Goal: Information Seeking & Learning: Check status

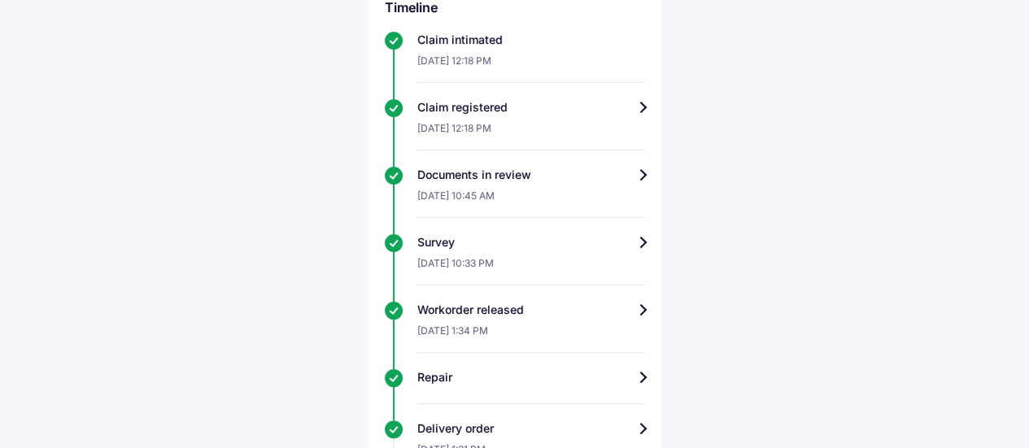
scroll to position [295, 0]
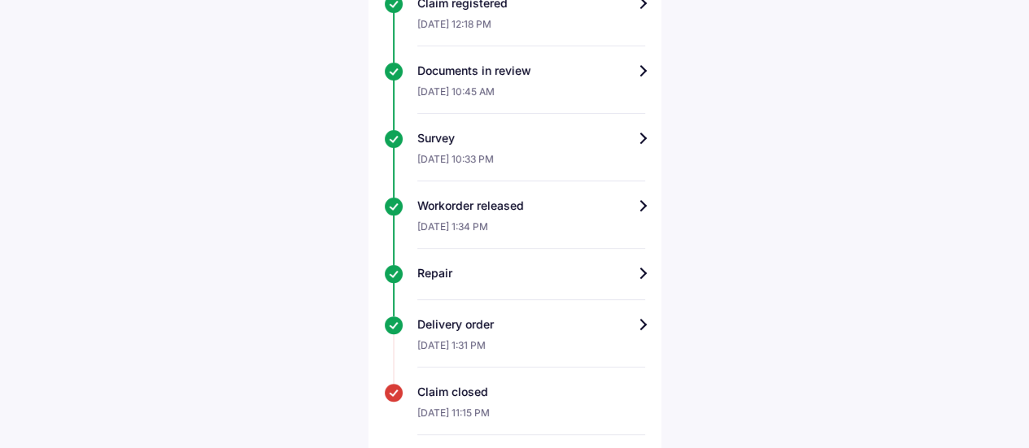
click at [783, 383] on div "Help Track claim for your Maruti Swift Claim info Timeline Claim intimated [DAT…" at bounding box center [514, 86] width 1029 height 763
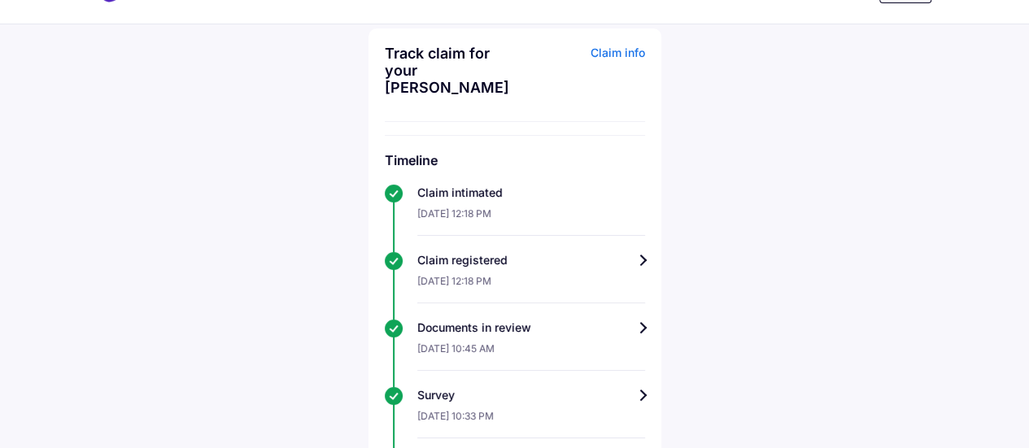
scroll to position [34, 0]
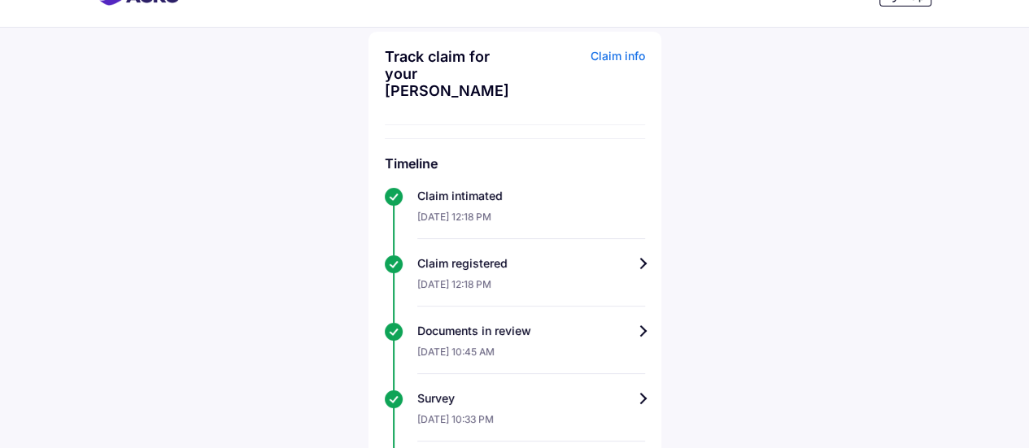
click at [618, 53] on div "Claim info" at bounding box center [582, 79] width 126 height 63
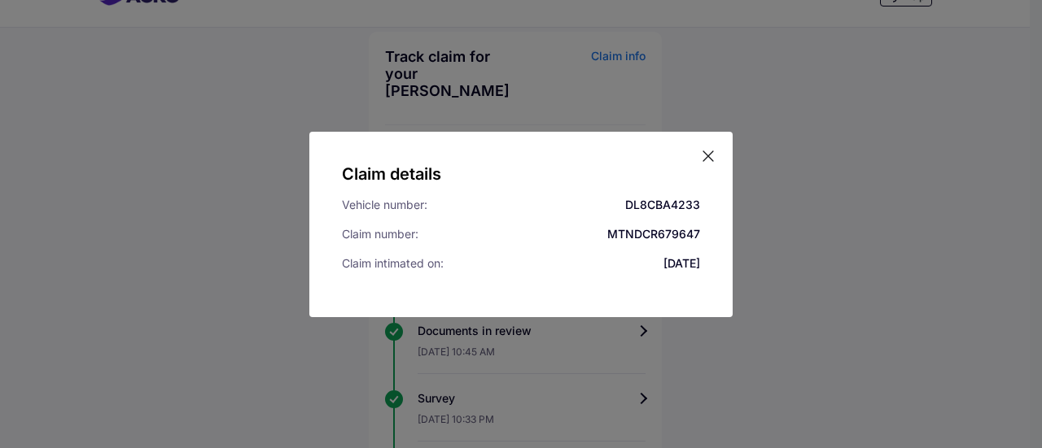
click at [703, 155] on icon at bounding box center [708, 156] width 16 height 16
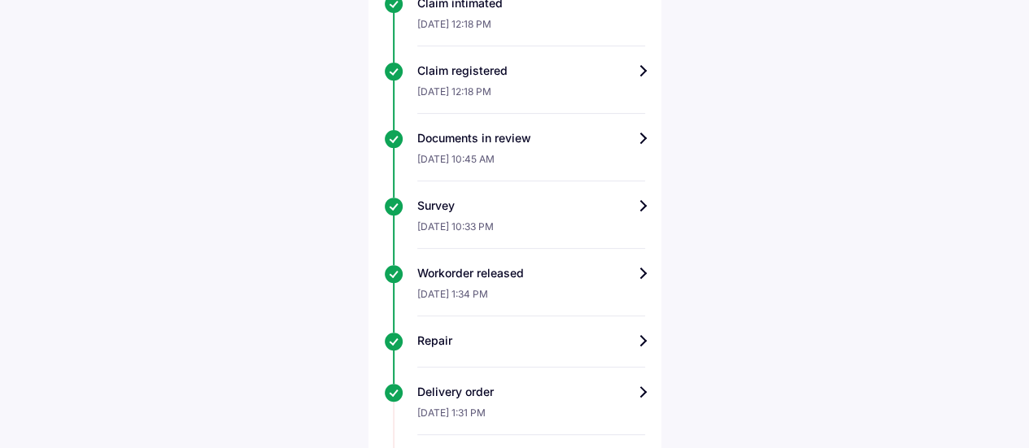
scroll to position [295, 0]
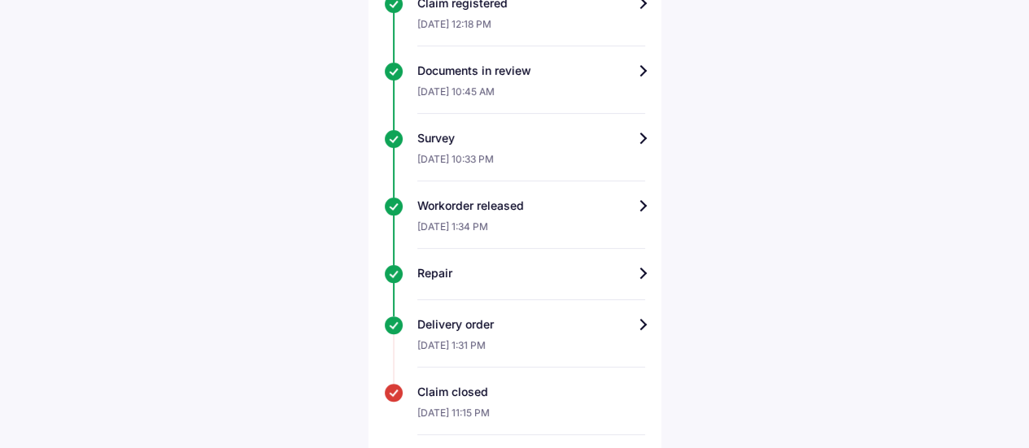
click at [638, 198] on div "Workorder released" at bounding box center [531, 206] width 228 height 16
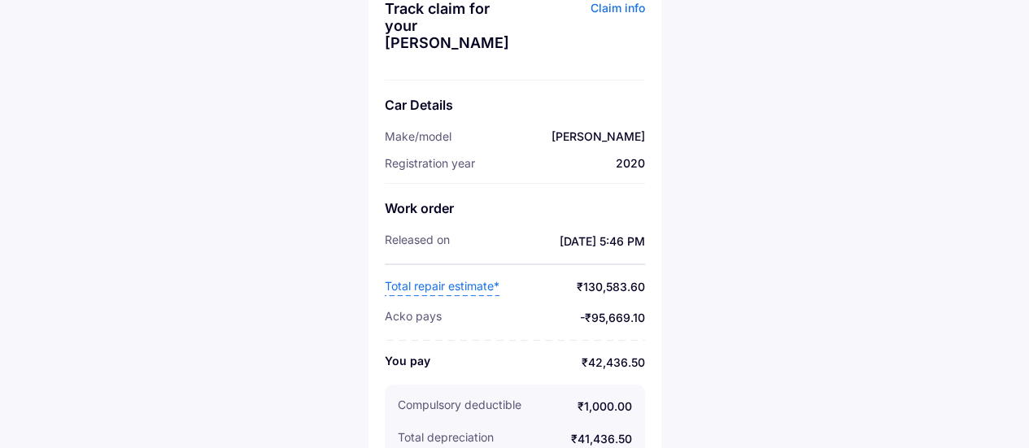
scroll to position [103, 0]
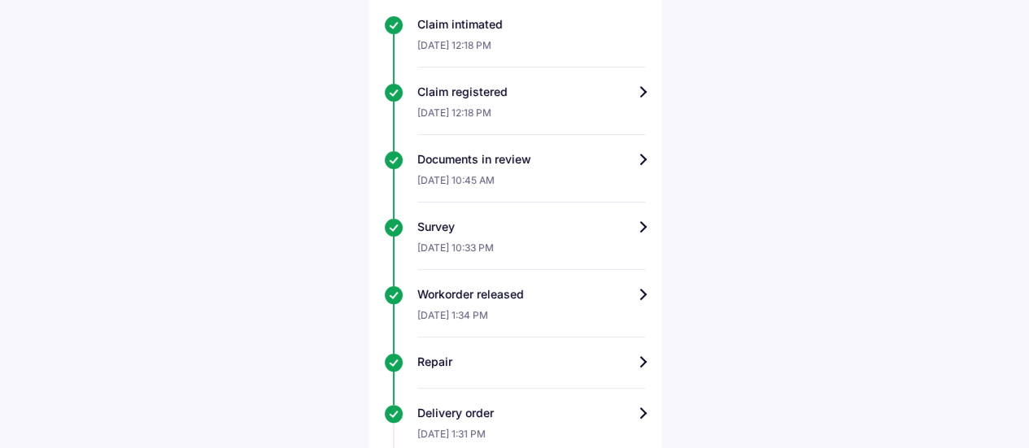
scroll to position [295, 0]
